Goal: Transaction & Acquisition: Purchase product/service

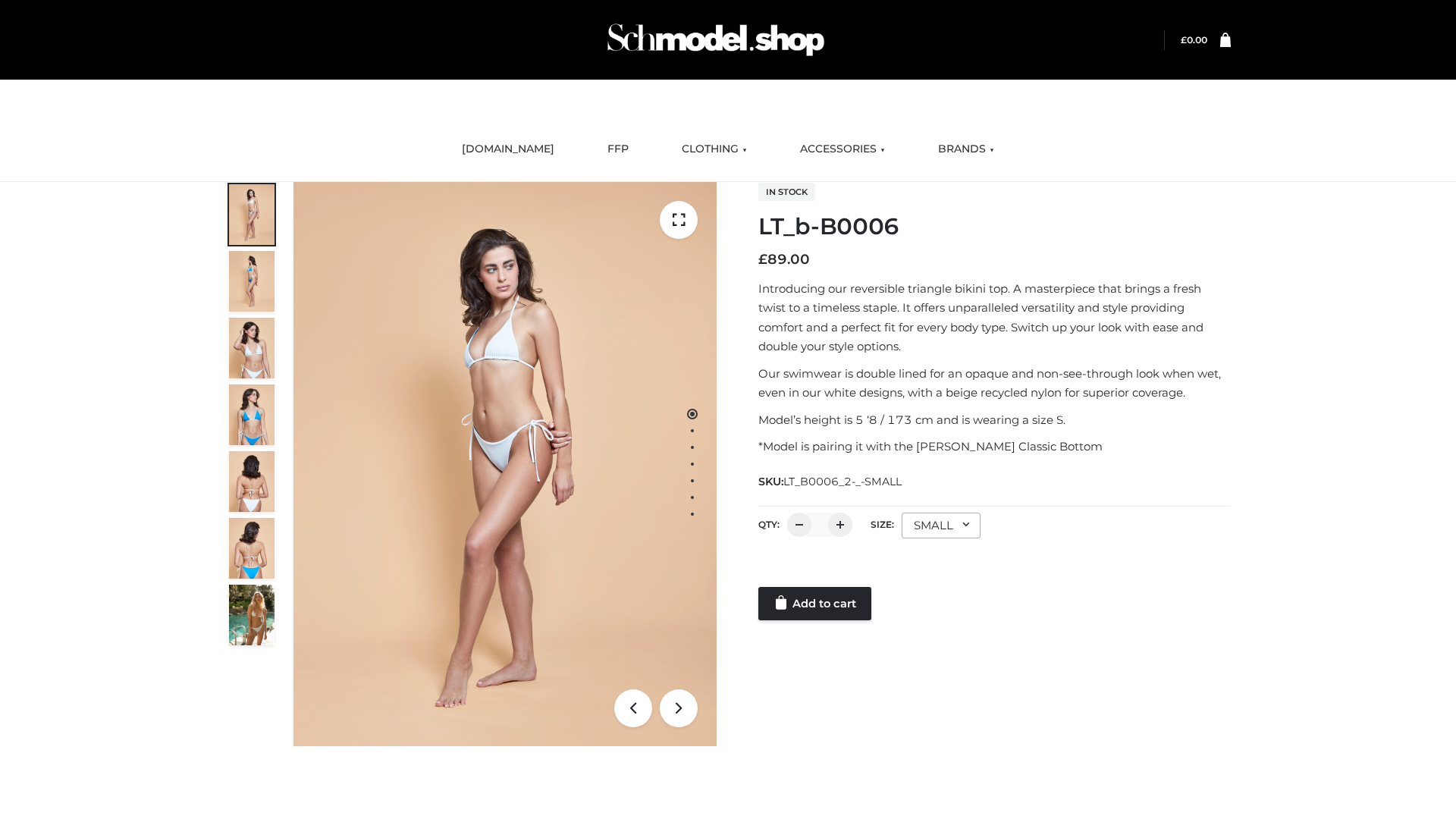
click at [816, 604] on link "Add to cart" at bounding box center [815, 603] width 113 height 33
